Goal: Information Seeking & Learning: Learn about a topic

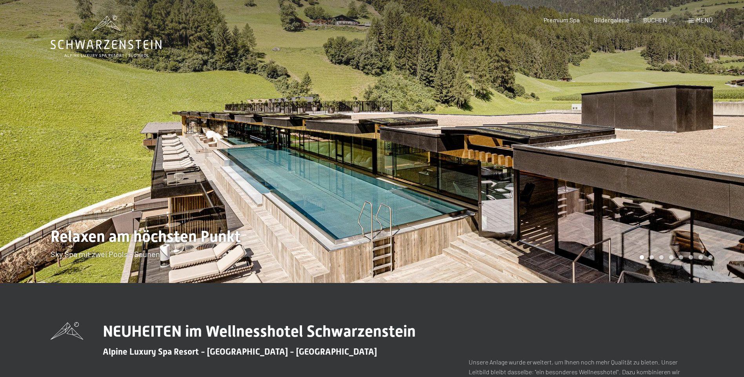
click at [712, 207] on div at bounding box center [558, 141] width 372 height 283
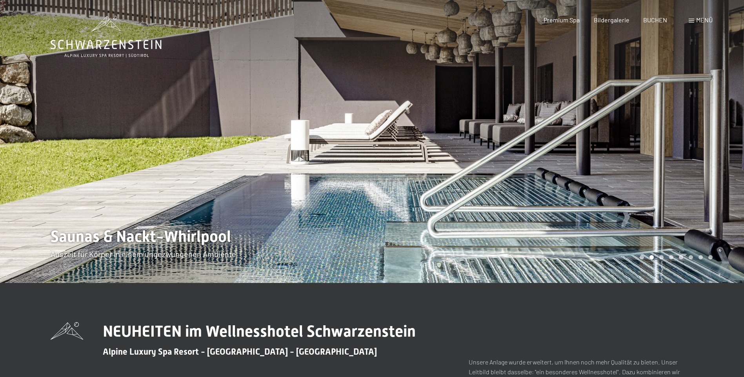
click at [712, 207] on div at bounding box center [558, 141] width 372 height 283
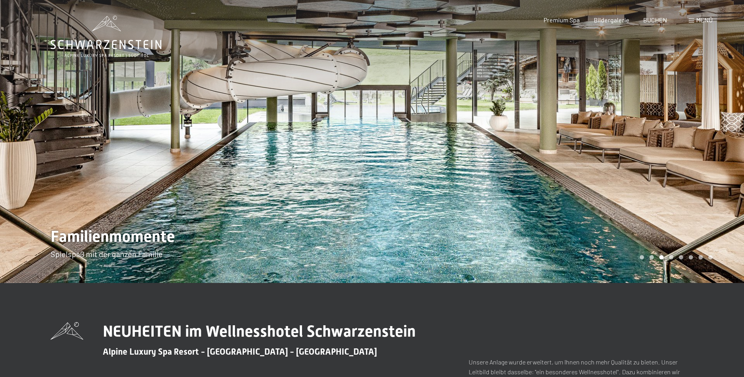
click at [712, 207] on div at bounding box center [558, 141] width 372 height 283
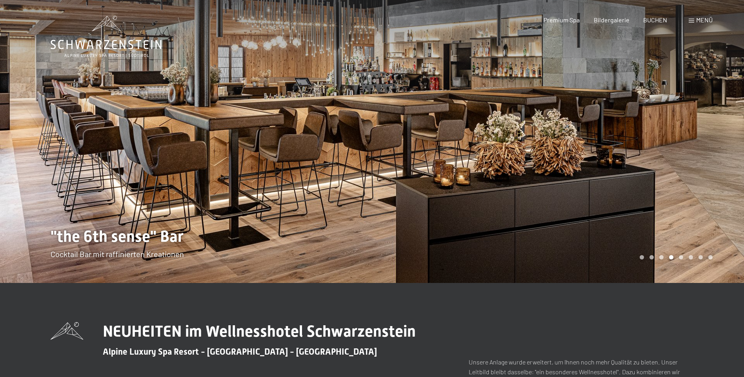
click at [712, 207] on div at bounding box center [558, 141] width 372 height 283
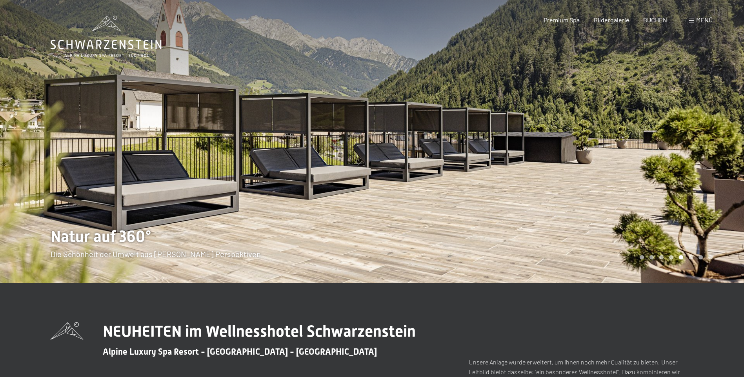
click at [712, 207] on div at bounding box center [558, 141] width 372 height 283
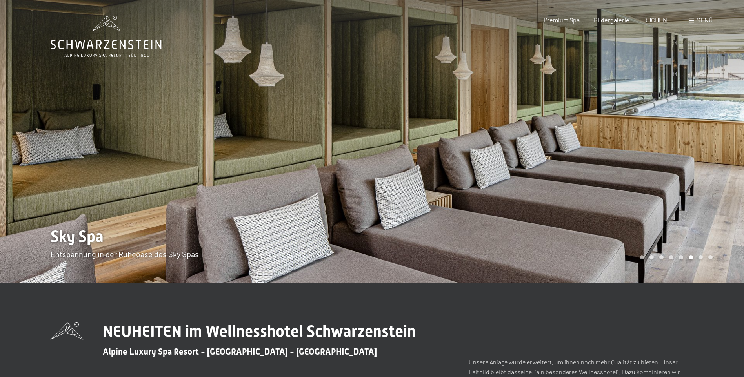
click at [712, 207] on div at bounding box center [558, 141] width 372 height 283
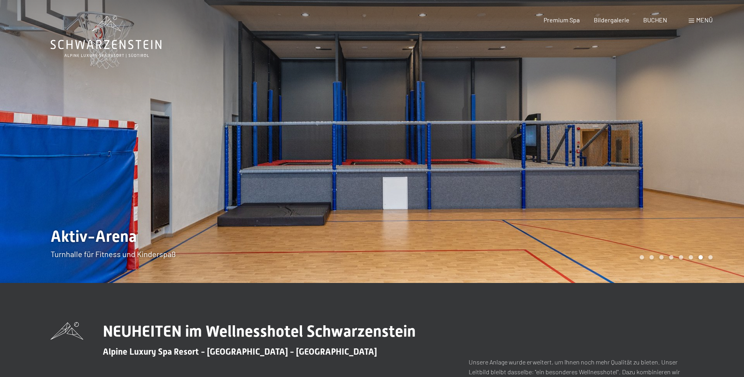
click at [712, 207] on div at bounding box center [558, 141] width 372 height 283
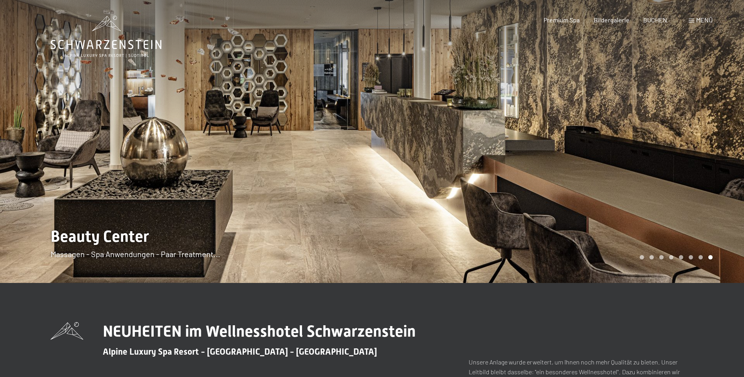
click at [712, 207] on div at bounding box center [558, 141] width 372 height 283
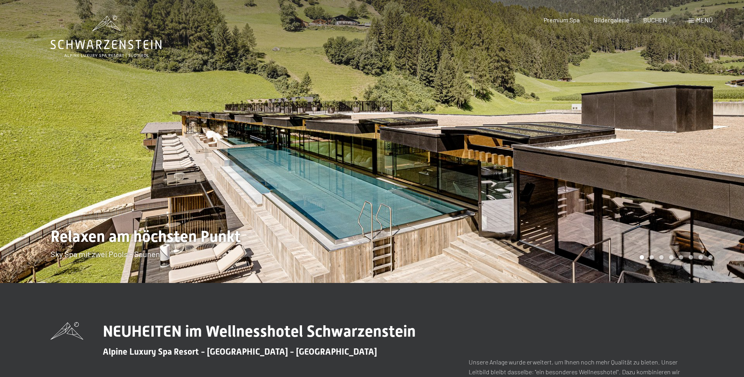
drag, startPoint x: 708, startPoint y: 204, endPoint x: 673, endPoint y: 194, distance: 36.0
click at [702, 201] on div at bounding box center [558, 141] width 372 height 283
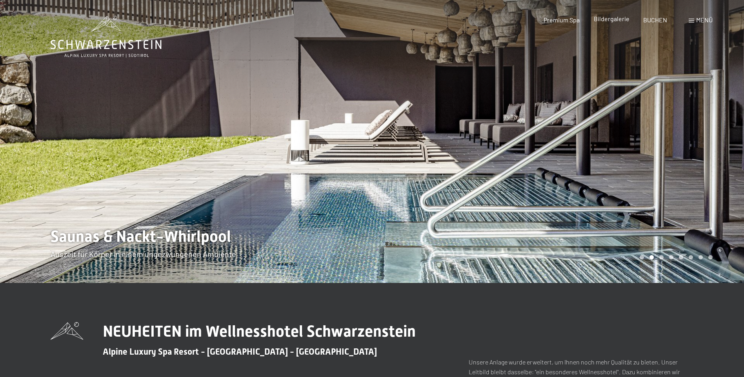
click at [608, 21] on span "Bildergalerie" at bounding box center [612, 18] width 36 height 7
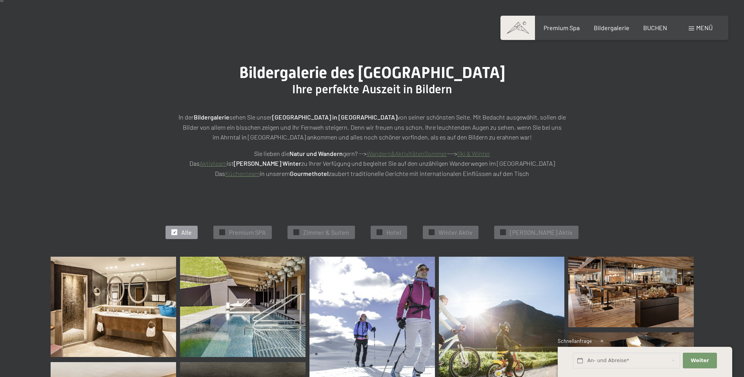
scroll to position [118, 0]
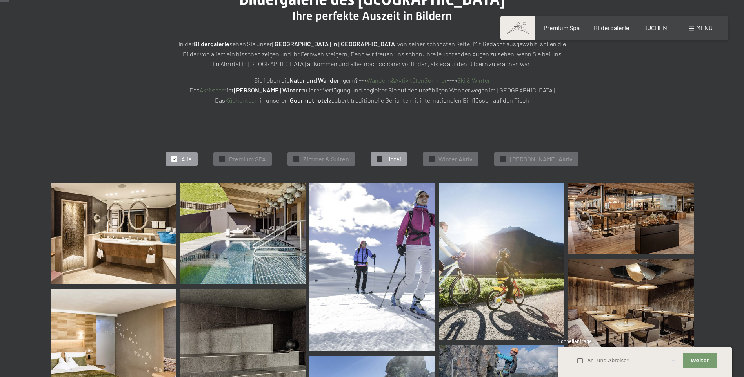
click at [399, 156] on span "Hotel" at bounding box center [393, 159] width 15 height 9
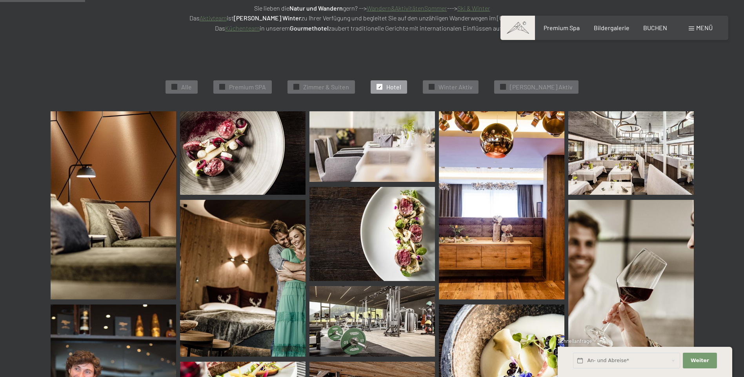
scroll to position [198, 0]
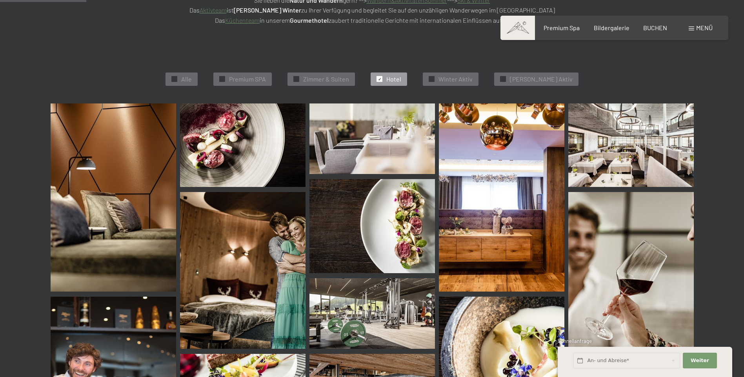
click at [607, 156] on img at bounding box center [630, 146] width 125 height 84
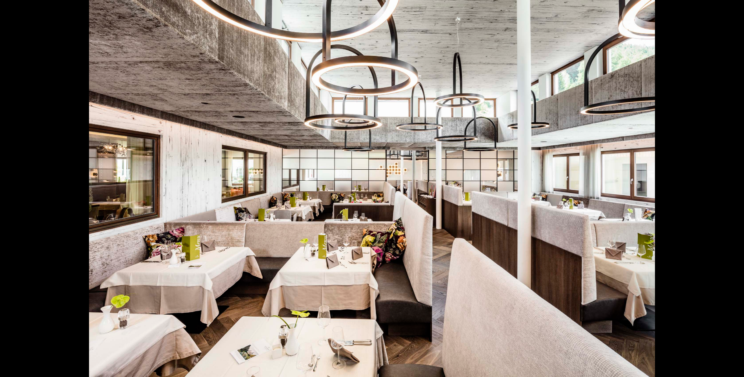
click at [725, 190] on button "Next slide" at bounding box center [731, 192] width 16 height 15
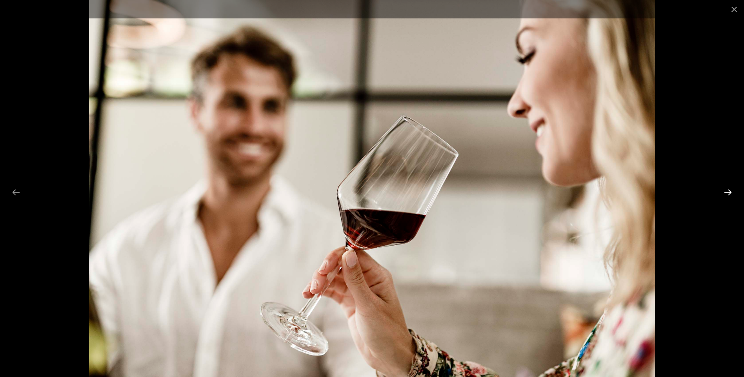
click at [725, 190] on button "Next slide" at bounding box center [728, 192] width 16 height 15
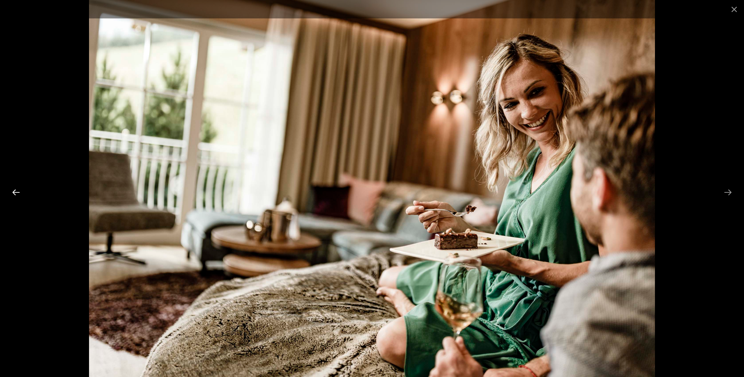
click at [19, 196] on button "Previous slide" at bounding box center [16, 192] width 16 height 15
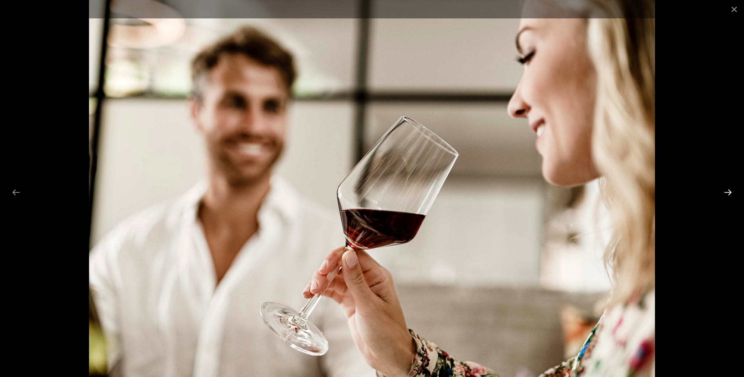
click at [729, 190] on button "Next slide" at bounding box center [728, 192] width 16 height 15
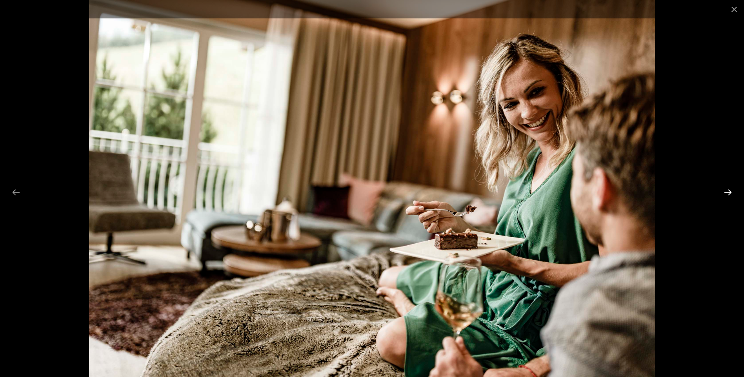
click at [729, 190] on button "Next slide" at bounding box center [728, 192] width 16 height 15
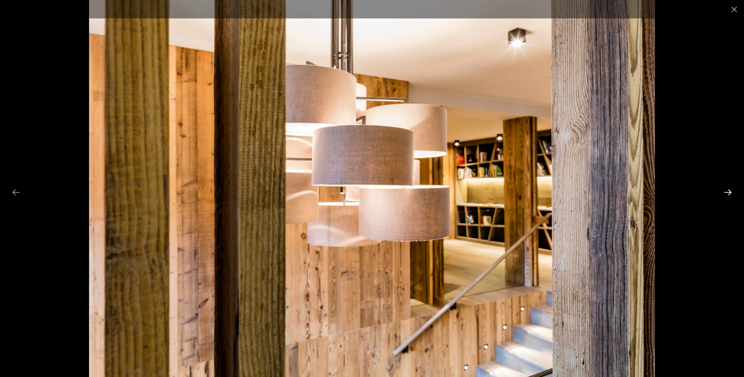
click at [729, 190] on button "Next slide" at bounding box center [728, 192] width 16 height 15
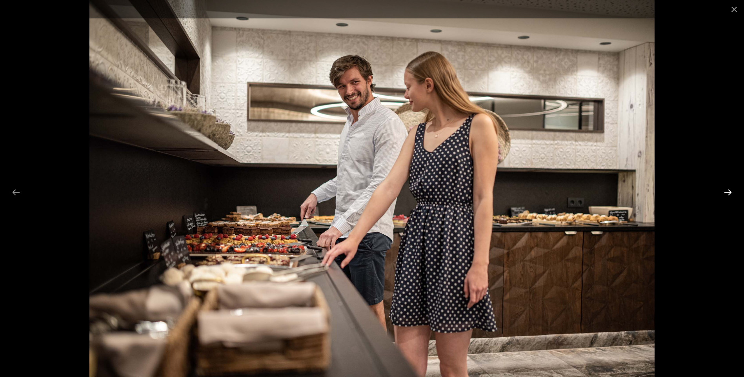
click at [729, 190] on button "Next slide" at bounding box center [728, 192] width 16 height 15
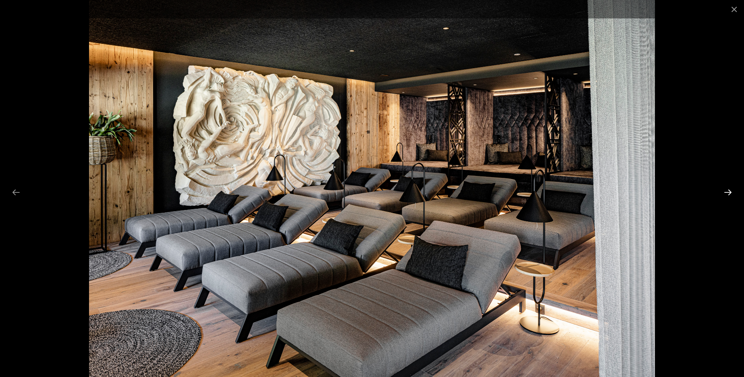
click at [729, 190] on button "Next slide" at bounding box center [728, 192] width 16 height 15
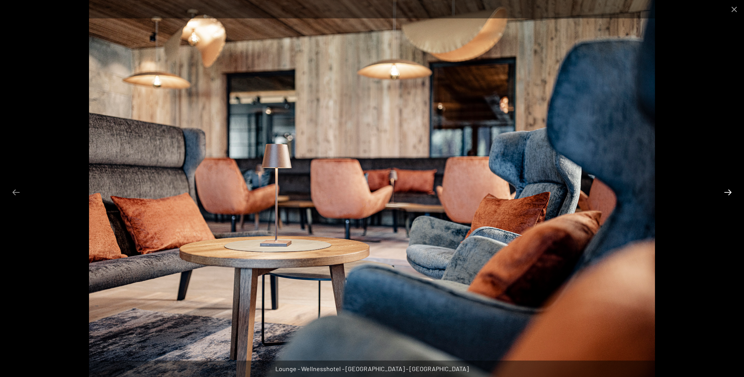
click at [729, 190] on button "Next slide" at bounding box center [728, 192] width 16 height 15
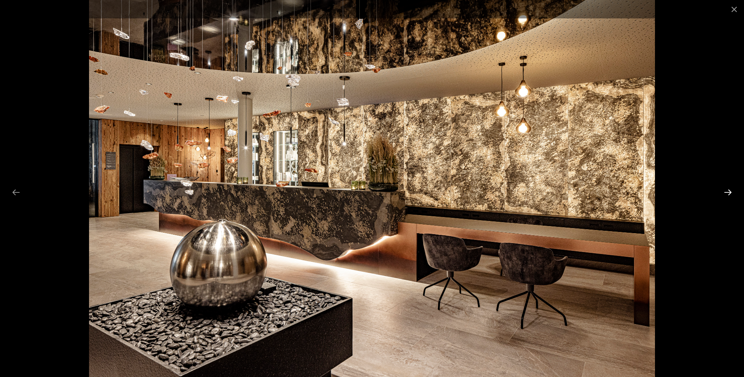
click at [729, 190] on button "Next slide" at bounding box center [728, 192] width 16 height 15
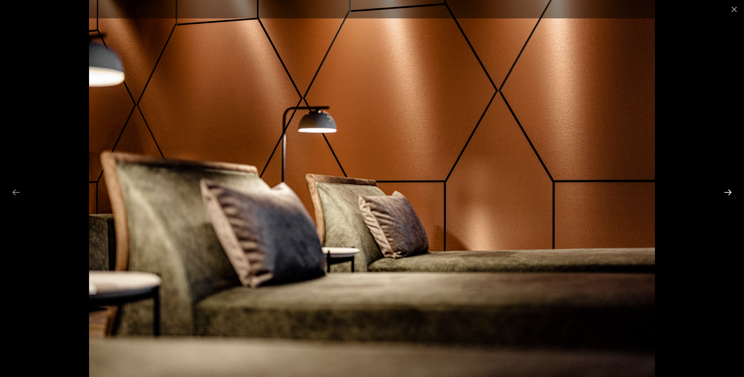
click at [729, 190] on button "Next slide" at bounding box center [728, 192] width 16 height 15
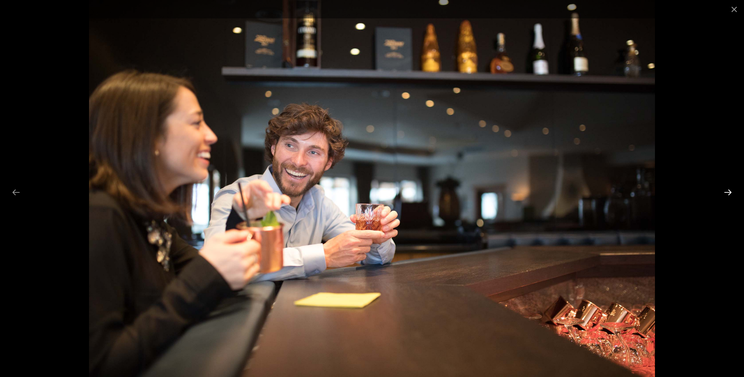
click at [729, 190] on button "Next slide" at bounding box center [728, 192] width 16 height 15
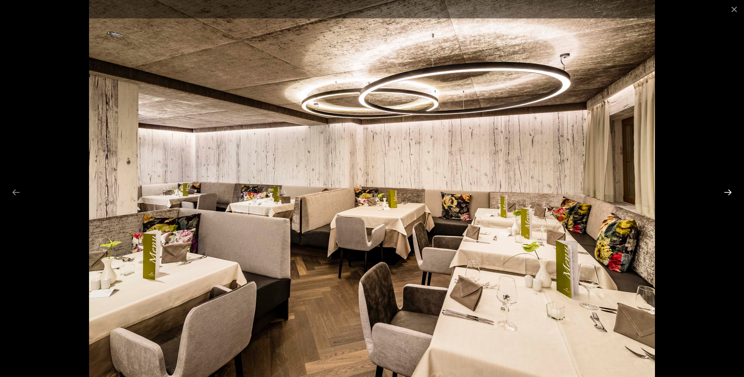
click at [729, 190] on button "Next slide" at bounding box center [728, 192] width 16 height 15
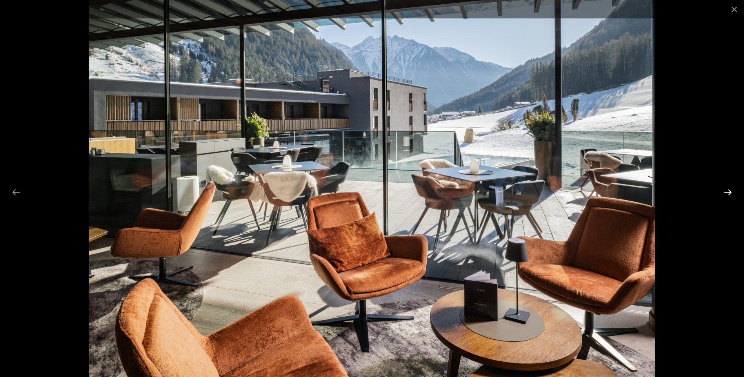
click at [729, 190] on button "Next slide" at bounding box center [728, 192] width 16 height 15
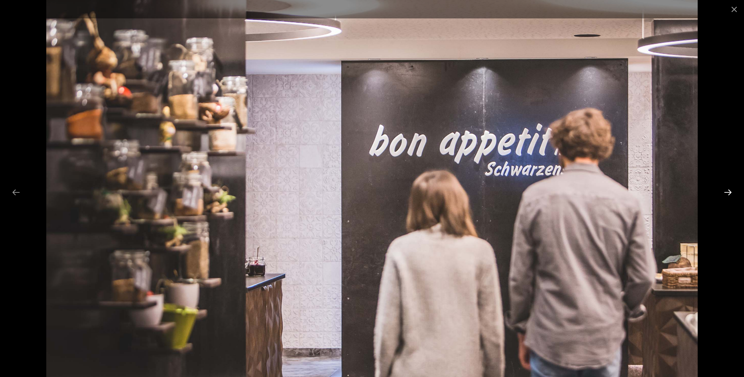
click at [727, 190] on button "Next slide" at bounding box center [728, 192] width 16 height 15
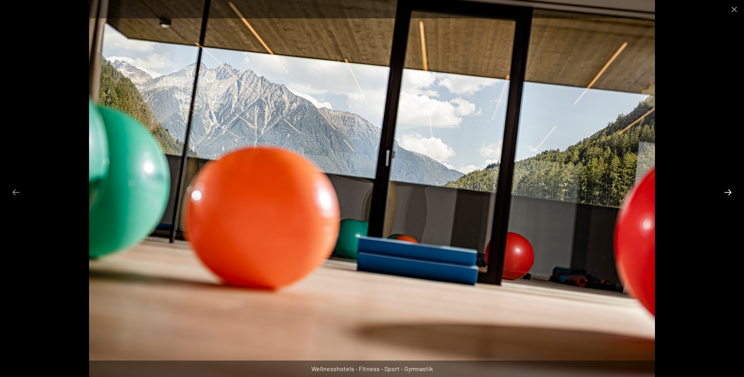
click at [728, 190] on button "Next slide" at bounding box center [728, 192] width 16 height 15
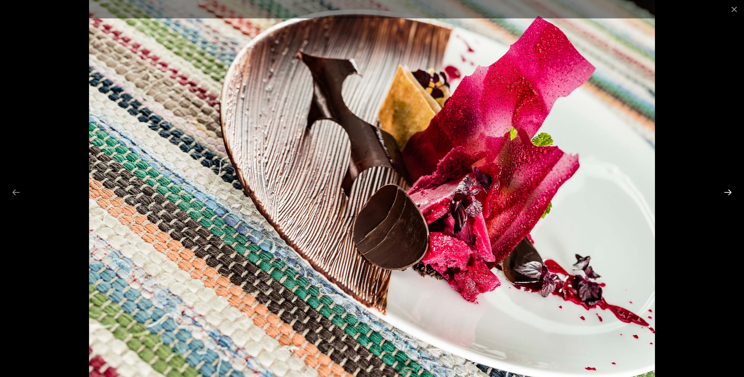
click at [728, 190] on button "Next slide" at bounding box center [728, 192] width 16 height 15
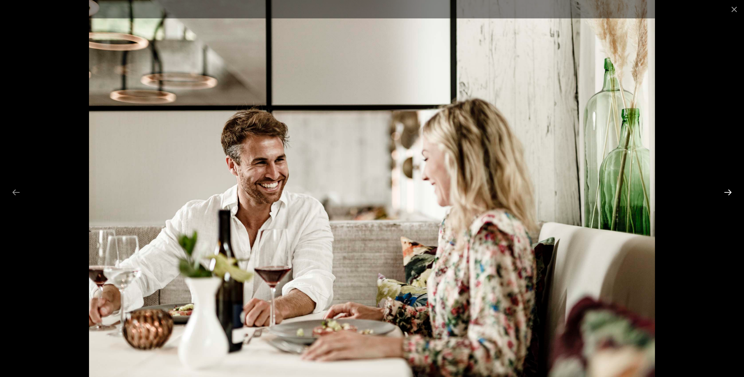
click at [728, 190] on button "Next slide" at bounding box center [728, 192] width 16 height 15
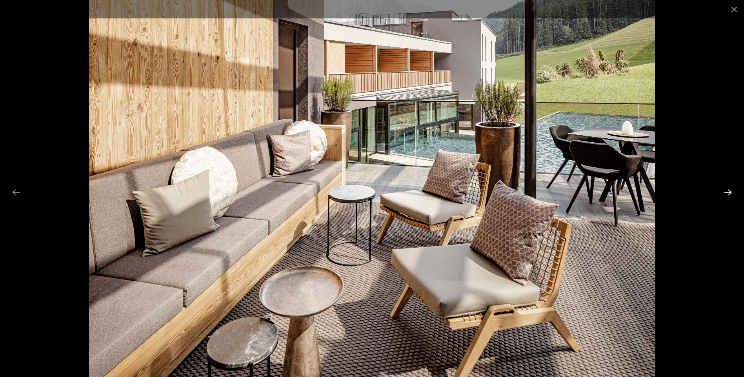
click at [728, 190] on button "Next slide" at bounding box center [728, 192] width 16 height 15
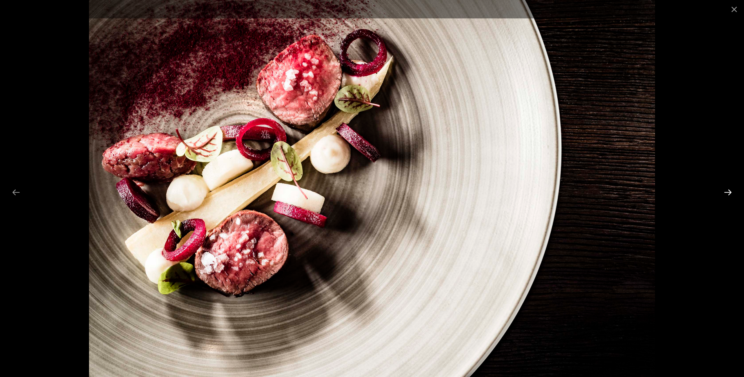
click at [728, 190] on button "Next slide" at bounding box center [728, 192] width 16 height 15
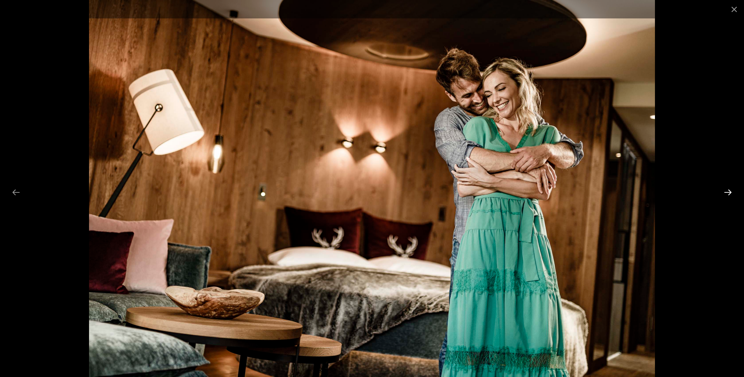
click at [728, 190] on button "Next slide" at bounding box center [728, 192] width 16 height 15
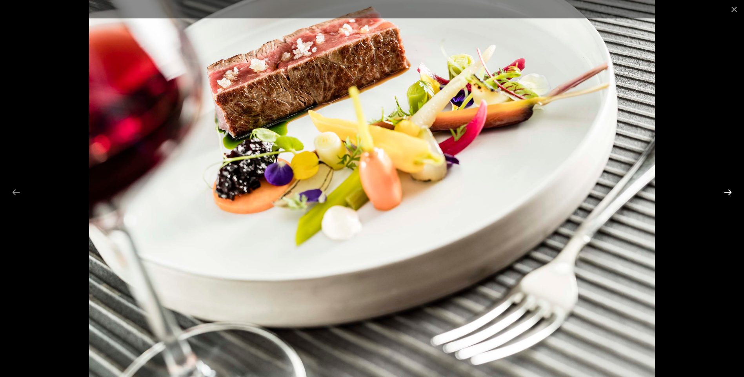
click at [728, 190] on button "Next slide" at bounding box center [728, 192] width 16 height 15
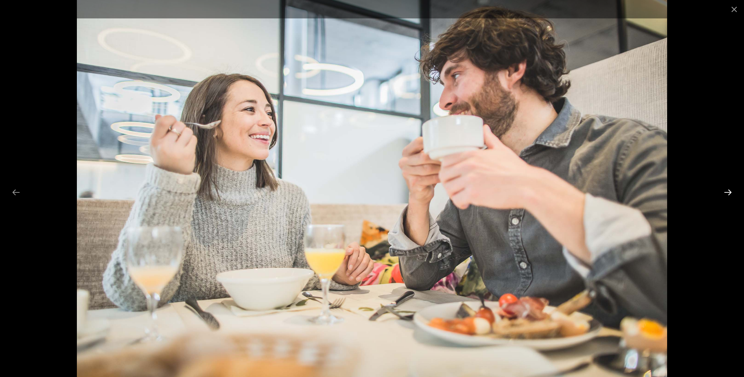
click at [728, 190] on button "Next slide" at bounding box center [728, 192] width 16 height 15
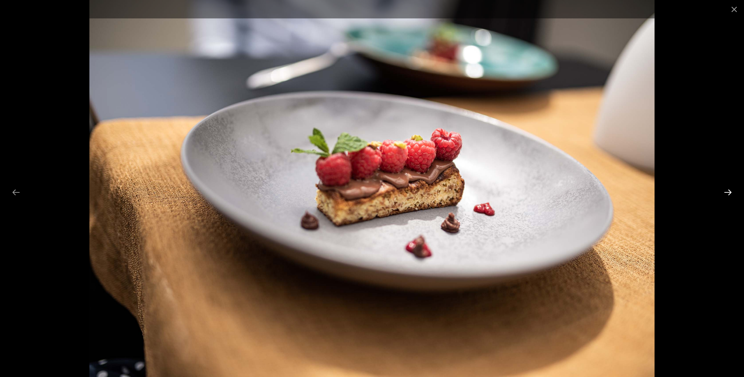
click at [728, 190] on button "Next slide" at bounding box center [728, 192] width 16 height 15
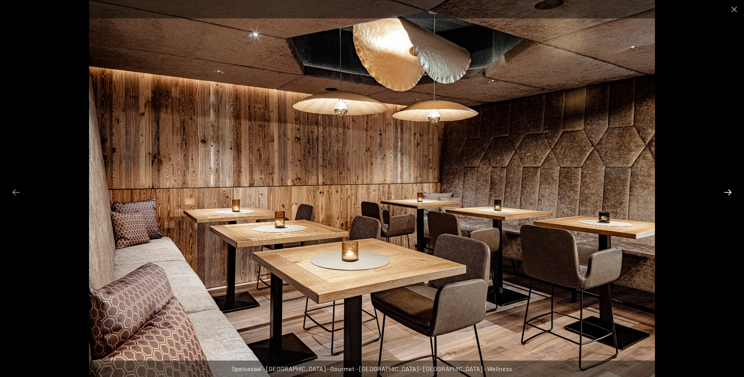
click at [728, 190] on button "Next slide" at bounding box center [728, 192] width 16 height 15
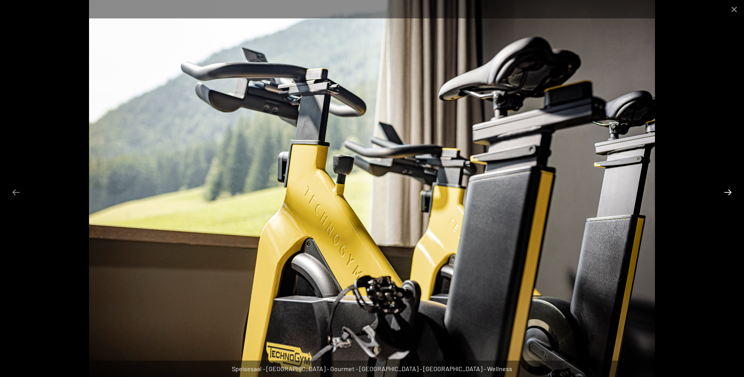
click at [728, 190] on button "Next slide" at bounding box center [728, 192] width 16 height 15
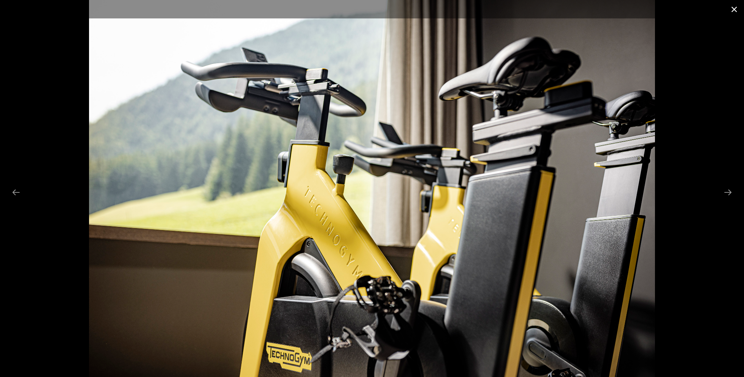
click at [738, 5] on button "Close gallery" at bounding box center [734, 9] width 20 height 18
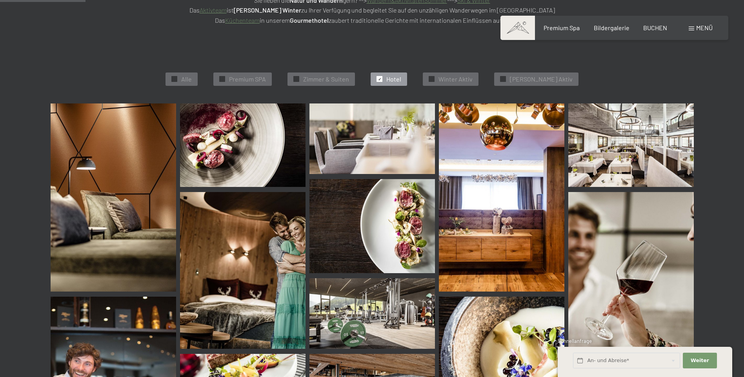
scroll to position [158, 0]
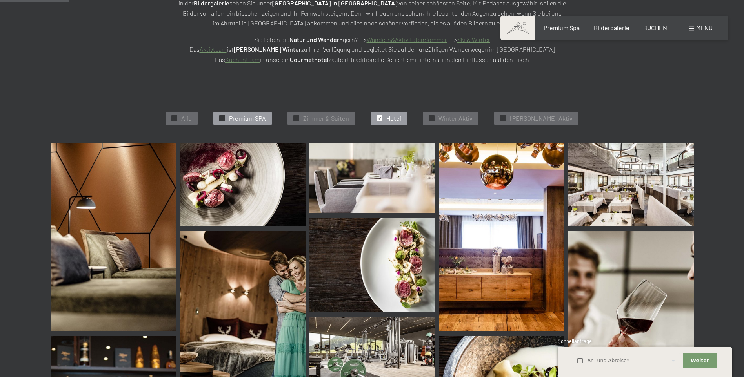
click at [252, 116] on span "Premium SPA" at bounding box center [247, 118] width 37 height 9
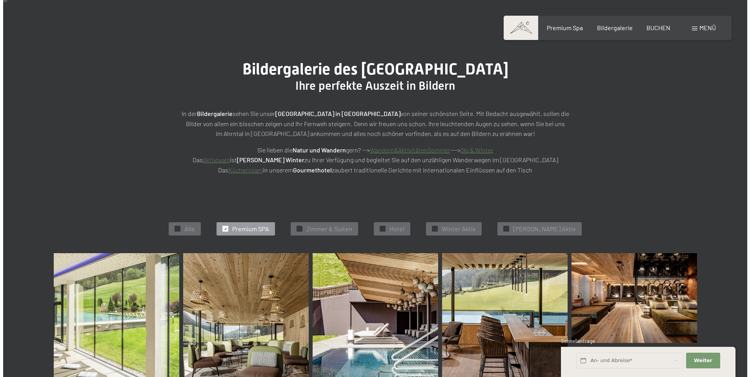
scroll to position [0, 0]
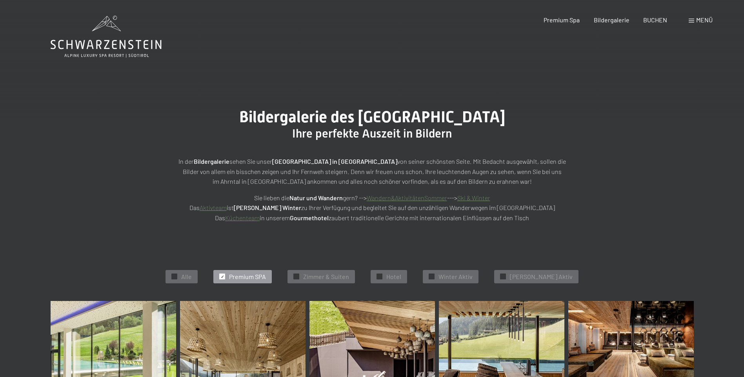
click at [692, 19] on span at bounding box center [691, 21] width 5 height 4
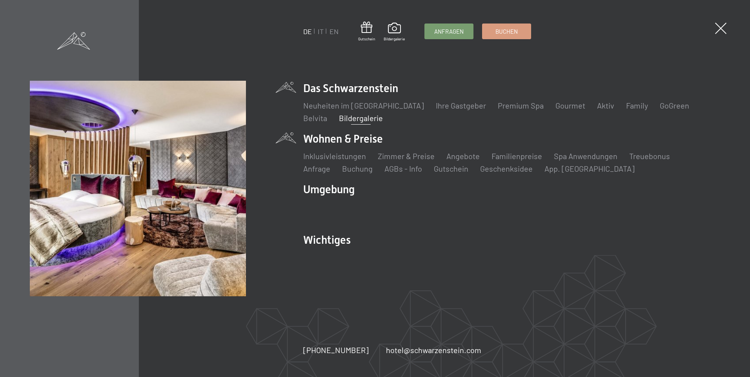
click at [340, 136] on li "Wohnen & Preise Inklusivleistungen Zimmer & Preise Liste Angebote Liste Familie…" at bounding box center [511, 152] width 416 height 43
click at [333, 154] on link "Inklusivleistungen" at bounding box center [334, 155] width 63 height 9
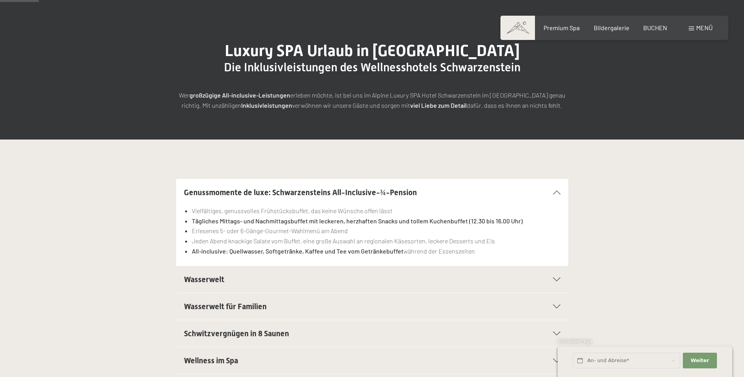
scroll to position [78, 0]
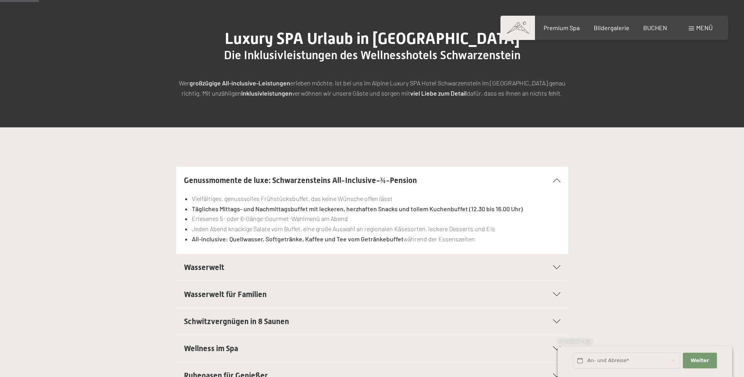
click at [235, 265] on h2 "Wasserwelt" at bounding box center [353, 267] width 339 height 11
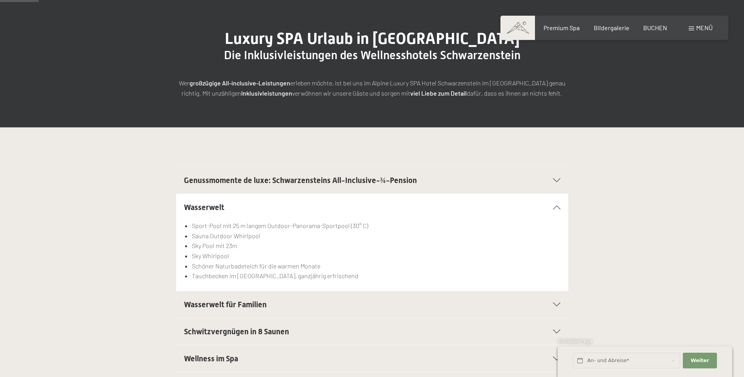
click at [554, 207] on icon at bounding box center [556, 207] width 7 height 4
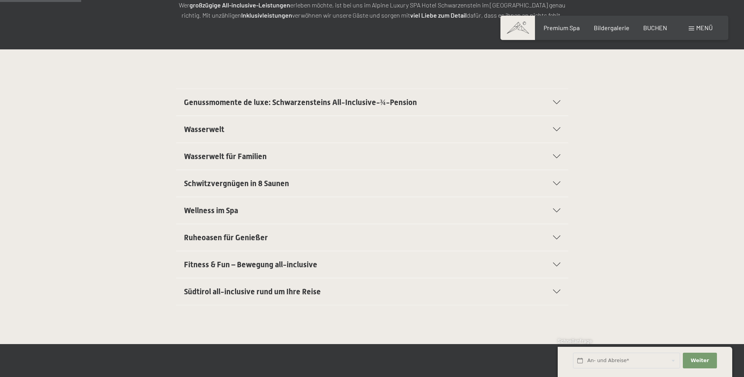
scroll to position [157, 0]
click at [236, 179] on span "Schwitzvergnügen in 8 Saunen" at bounding box center [236, 182] width 105 height 9
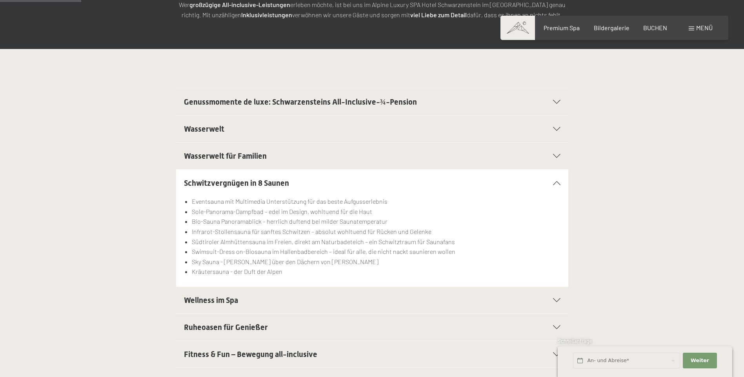
click at [234, 179] on span "Schwitzvergnügen in 8 Saunen" at bounding box center [236, 182] width 105 height 9
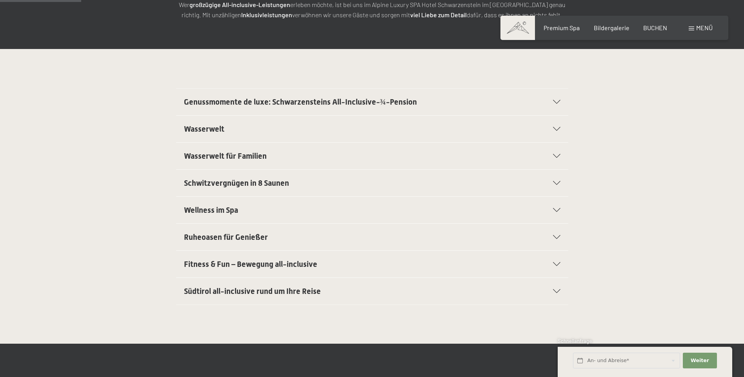
click at [222, 203] on div "Wellness im Spa" at bounding box center [372, 210] width 376 height 27
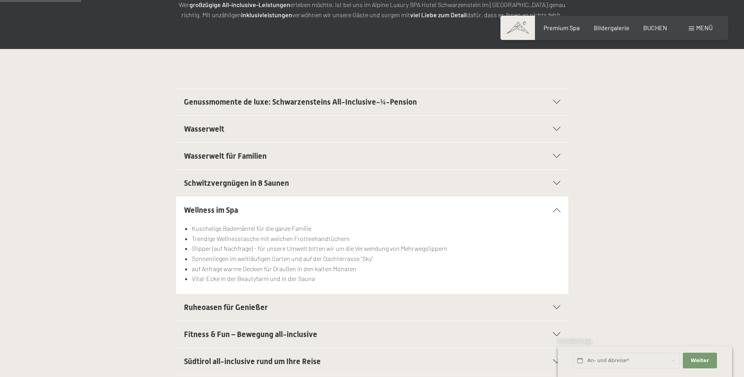
click at [223, 206] on span "Wellness im Spa" at bounding box center [211, 209] width 54 height 9
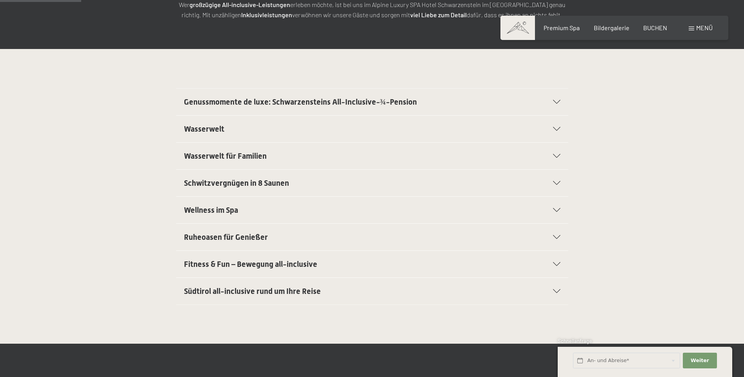
click at [218, 260] on span "Fitness & Fun – Bewegung all-inclusive" at bounding box center [250, 264] width 133 height 9
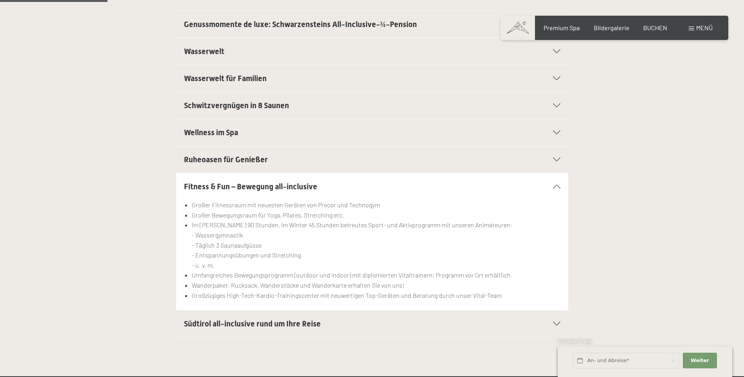
scroll to position [235, 0]
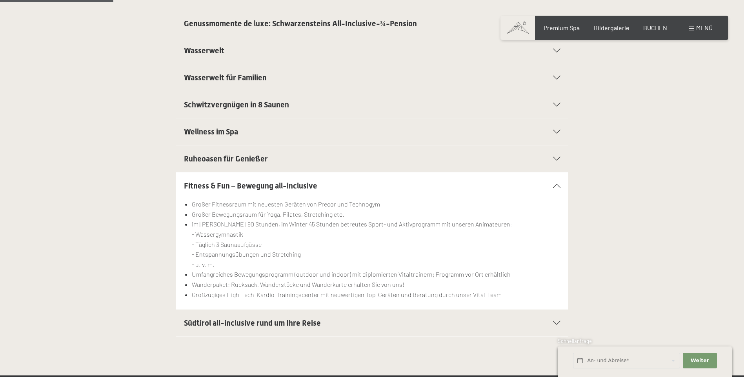
click at [218, 183] on span "Fitness & Fun – Bewegung all-inclusive" at bounding box center [250, 185] width 133 height 9
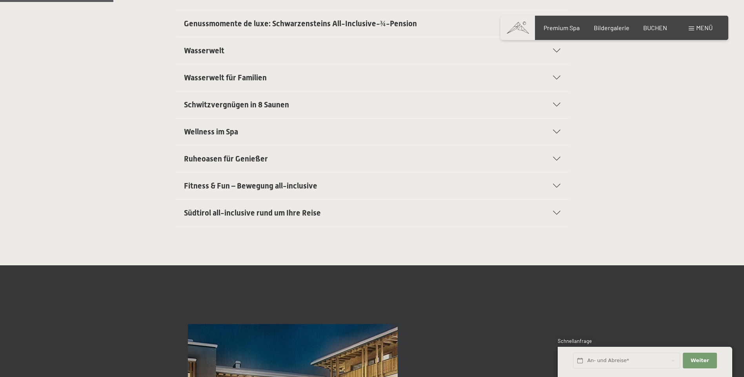
click at [223, 183] on span "Fitness & Fun – Bewegung all-inclusive" at bounding box center [250, 185] width 133 height 9
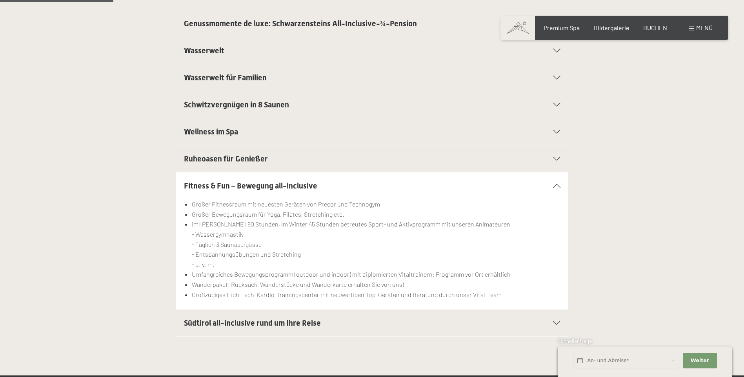
click at [223, 183] on span "Fitness & Fun – Bewegung all-inclusive" at bounding box center [250, 185] width 133 height 9
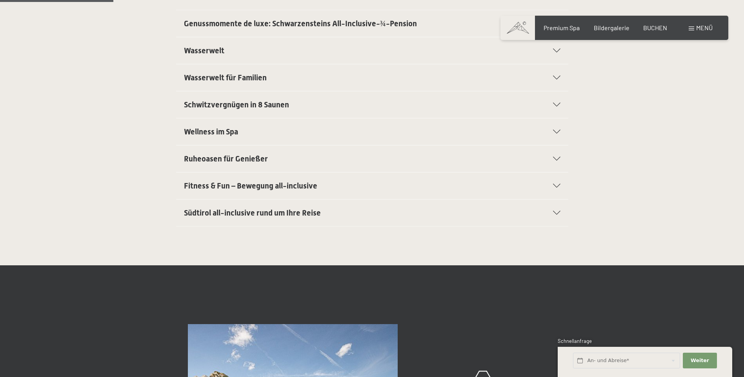
click at [223, 213] on span "Südtirol all-inclusive rund um Ihre Reise" at bounding box center [252, 212] width 137 height 9
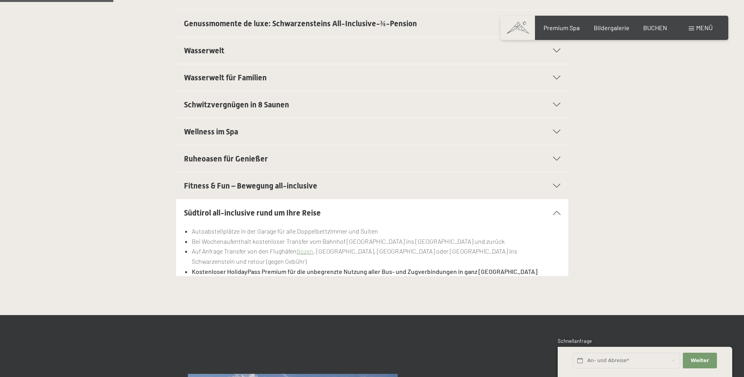
click at [223, 213] on span "Südtirol all-inclusive rund um Ihre Reise" at bounding box center [252, 212] width 137 height 9
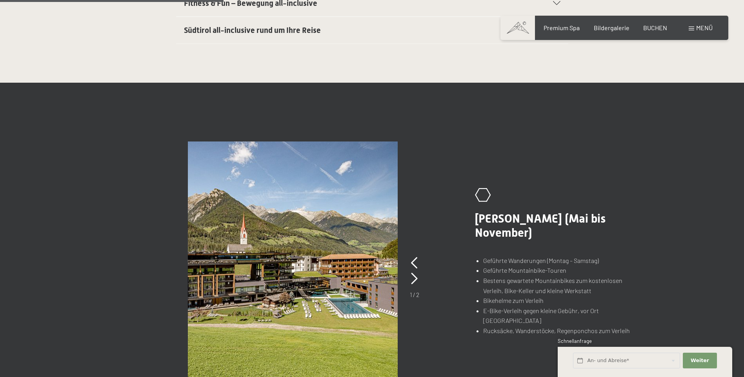
scroll to position [431, 0]
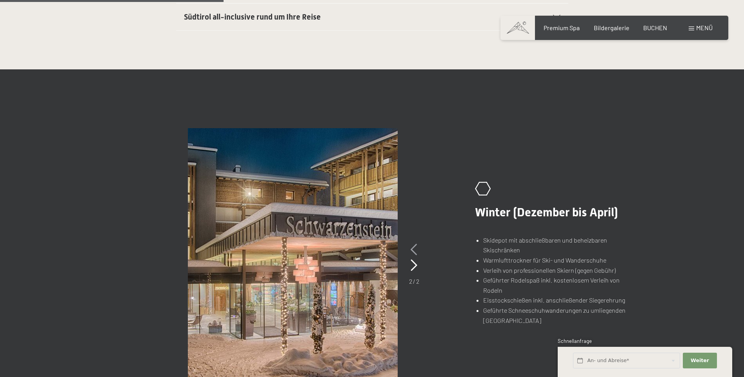
click at [412, 249] on icon at bounding box center [414, 250] width 7 height 12
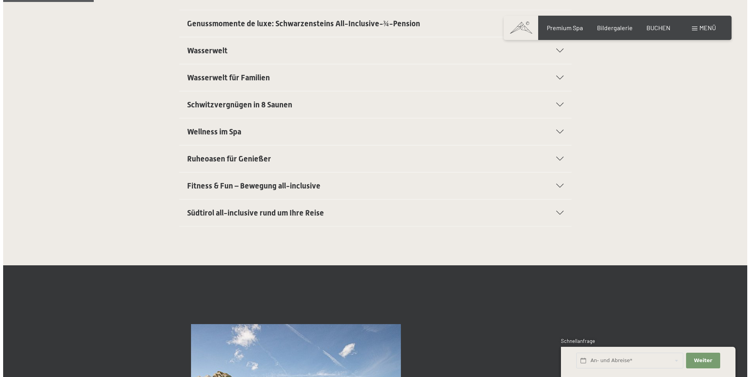
scroll to position [0, 0]
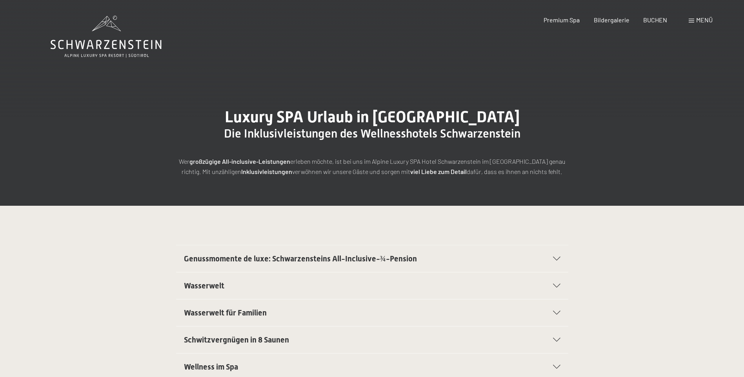
click at [703, 17] on span "Menü" at bounding box center [704, 19] width 16 height 7
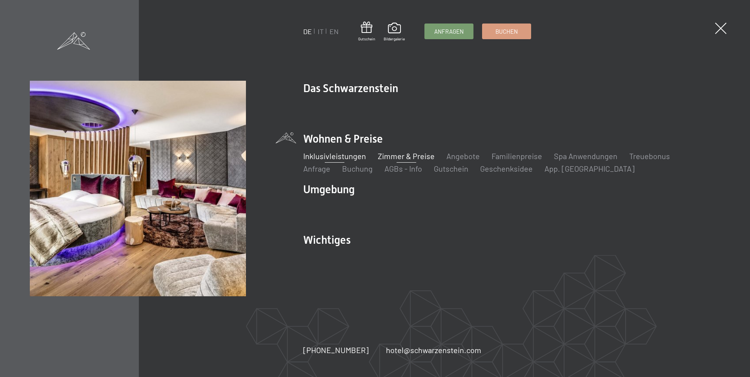
click at [409, 154] on link "Zimmer & Preise" at bounding box center [406, 155] width 57 height 9
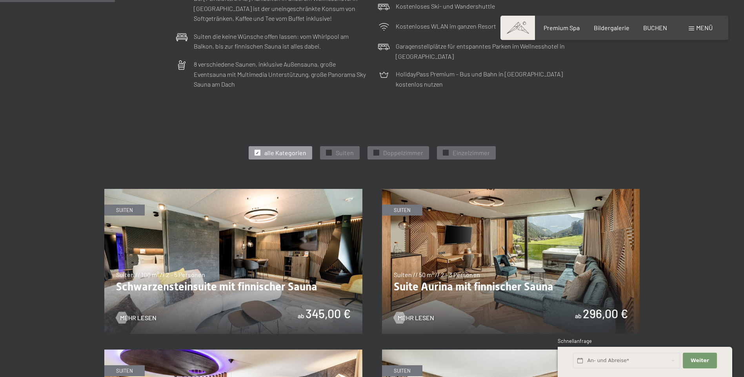
scroll to position [314, 0]
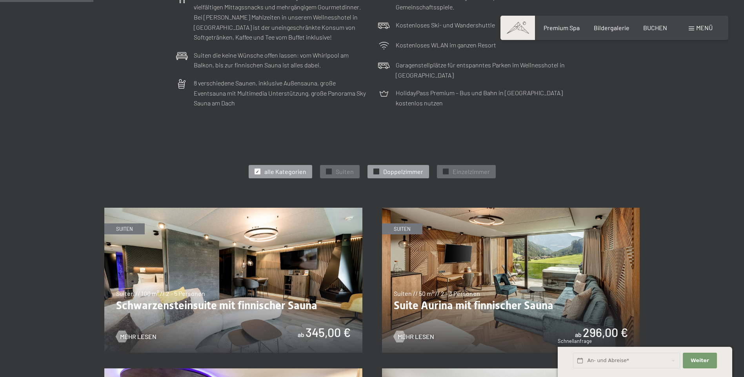
click at [403, 167] on div "✓ Doppelzimmer" at bounding box center [398, 171] width 62 height 13
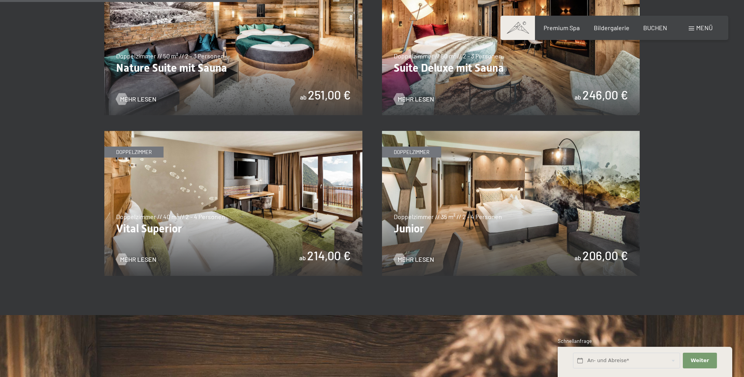
scroll to position [549, 0]
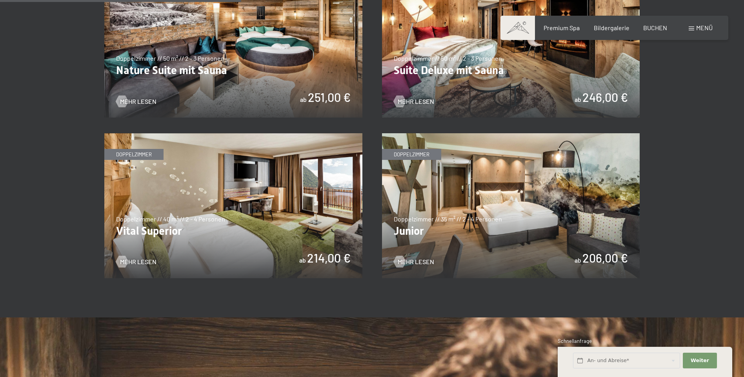
click at [478, 226] on img at bounding box center [511, 205] width 258 height 145
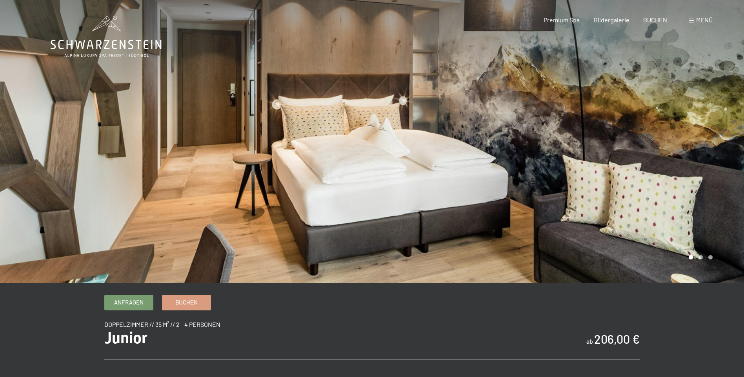
click at [487, 232] on div at bounding box center [558, 141] width 372 height 283
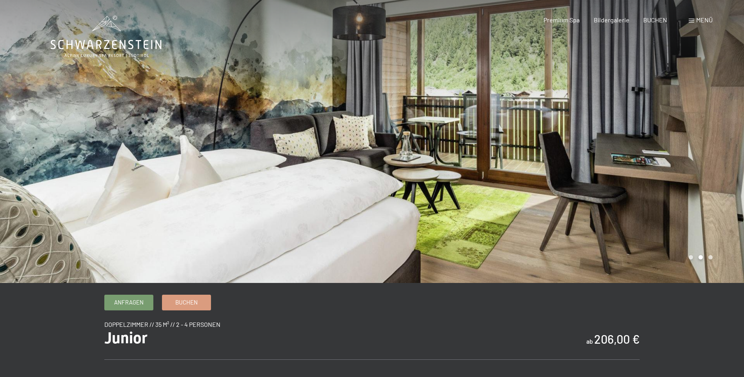
click at [509, 227] on div at bounding box center [558, 141] width 372 height 283
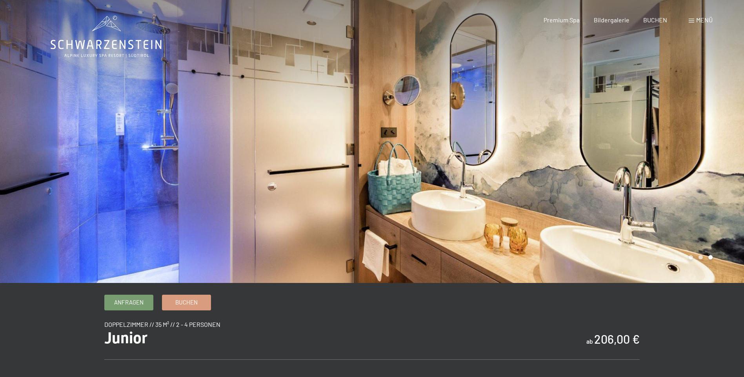
click at [532, 220] on div at bounding box center [558, 141] width 372 height 283
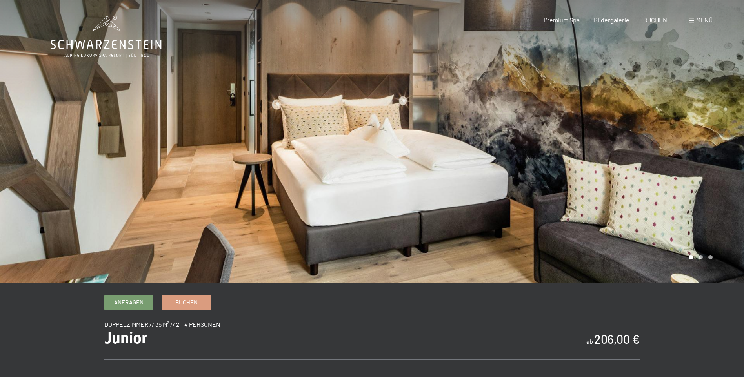
click at [603, 194] on div at bounding box center [558, 141] width 372 height 283
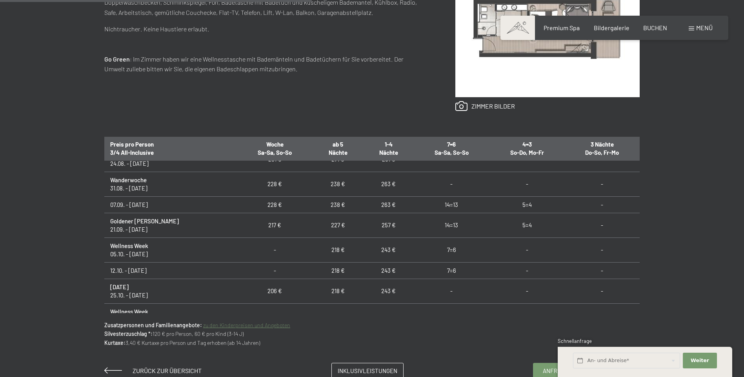
scroll to position [431, 0]
